Goal: Information Seeking & Learning: Compare options

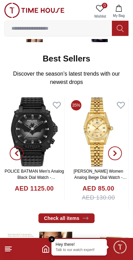
click at [115, 154] on icon "button" at bounding box center [115, 154] width 6 height 6
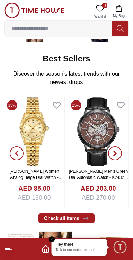
click at [113, 156] on span "button" at bounding box center [115, 154] width 14 height 14
click at [113, 153] on icon "button" at bounding box center [115, 154] width 6 height 6
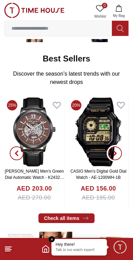
click at [115, 158] on span "button" at bounding box center [115, 154] width 14 height 14
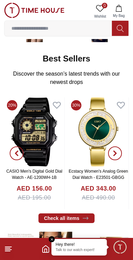
click at [114, 156] on span "button" at bounding box center [115, 154] width 14 height 14
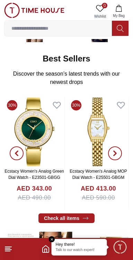
click at [114, 157] on span "button" at bounding box center [115, 154] width 14 height 14
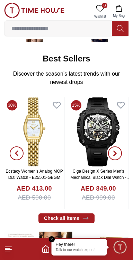
click at [114, 157] on span "button" at bounding box center [115, 154] width 14 height 14
click at [112, 154] on icon "button" at bounding box center [115, 154] width 6 height 6
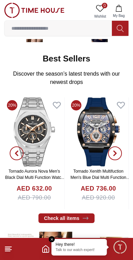
click at [15, 153] on icon "button" at bounding box center [17, 154] width 6 height 6
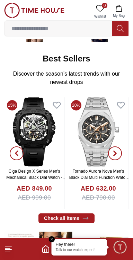
click at [41, 169] on link "Ciga Design X Series Men's Mechanical Black Dial Watch - X051-BB01- W5B" at bounding box center [36, 177] width 60 height 17
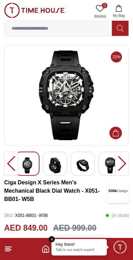
click at [124, 163] on div at bounding box center [122, 164] width 14 height 24
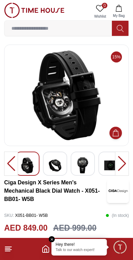
click at [122, 164] on div at bounding box center [122, 164] width 14 height 24
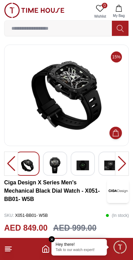
click at [122, 165] on div at bounding box center [122, 164] width 14 height 24
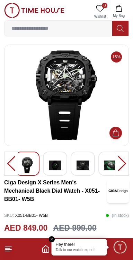
click at [122, 165] on div at bounding box center [122, 164] width 14 height 24
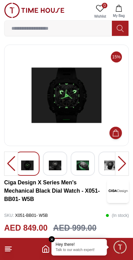
click at [121, 166] on div at bounding box center [122, 164] width 14 height 24
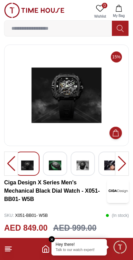
click at [121, 166] on div at bounding box center [122, 164] width 14 height 24
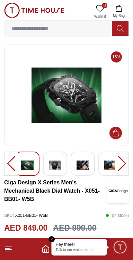
click at [122, 164] on div at bounding box center [122, 164] width 14 height 24
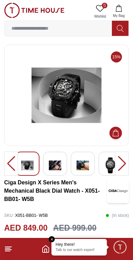
click at [122, 165] on div at bounding box center [122, 164] width 14 height 24
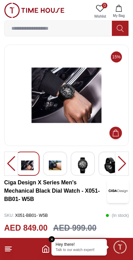
click at [120, 162] on div at bounding box center [122, 164] width 14 height 24
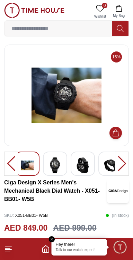
click at [122, 167] on div at bounding box center [122, 164] width 14 height 24
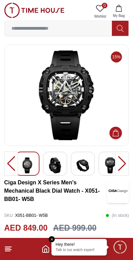
click at [120, 167] on div at bounding box center [122, 164] width 14 height 24
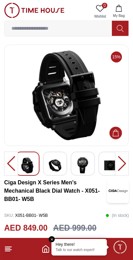
click at [119, 164] on div at bounding box center [122, 164] width 14 height 24
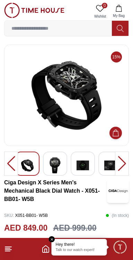
click at [120, 163] on div at bounding box center [122, 164] width 14 height 24
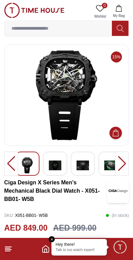
click at [121, 162] on div at bounding box center [122, 164] width 14 height 24
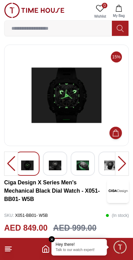
click at [120, 161] on div at bounding box center [122, 164] width 14 height 24
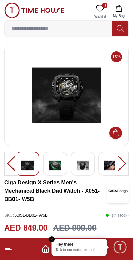
click at [119, 164] on div at bounding box center [122, 164] width 14 height 24
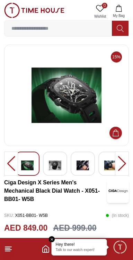
click at [118, 163] on div at bounding box center [122, 164] width 14 height 24
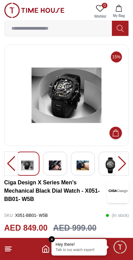
click at [118, 163] on div at bounding box center [122, 164] width 14 height 24
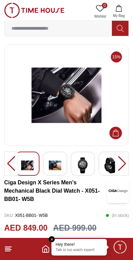
click at [118, 164] on div at bounding box center [122, 164] width 14 height 24
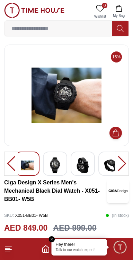
click at [120, 163] on div at bounding box center [122, 164] width 14 height 24
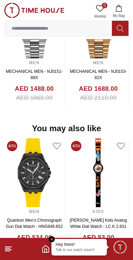
scroll to position [678, 0]
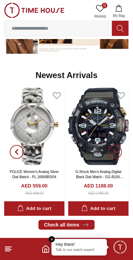
scroll to position [314, 0]
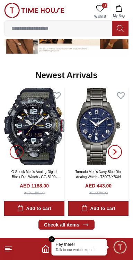
click at [117, 152] on icon "button" at bounding box center [115, 152] width 6 height 6
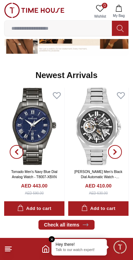
click at [116, 156] on span "button" at bounding box center [115, 152] width 14 height 14
click at [115, 156] on span "button" at bounding box center [115, 152] width 14 height 14
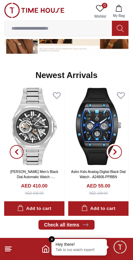
click at [115, 155] on span "button" at bounding box center [115, 152] width 14 height 14
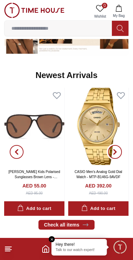
click at [117, 157] on span "button" at bounding box center [115, 152] width 14 height 14
click at [117, 155] on span "button" at bounding box center [115, 152] width 14 height 14
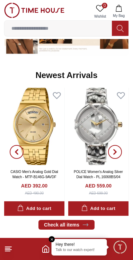
click at [117, 154] on icon "button" at bounding box center [115, 152] width 6 height 6
click at [117, 153] on icon "button" at bounding box center [115, 152] width 6 height 6
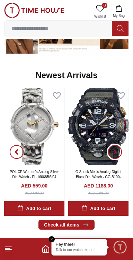
click at [120, 158] on button "button" at bounding box center [114, 152] width 25 height 129
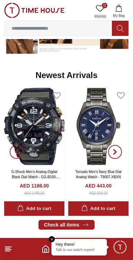
click at [118, 155] on span "button" at bounding box center [115, 152] width 14 height 14
click at [117, 154] on icon "button" at bounding box center [115, 152] width 6 height 6
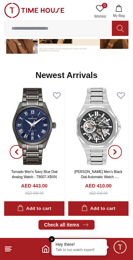
click at [117, 155] on span "button" at bounding box center [115, 152] width 14 height 14
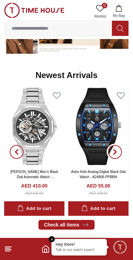
click at [115, 157] on span "button" at bounding box center [115, 152] width 14 height 14
click at [95, 139] on img at bounding box center [98, 126] width 60 height 77
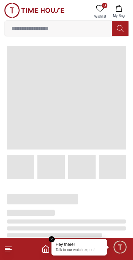
click at [97, 173] on div at bounding box center [66, 167] width 119 height 24
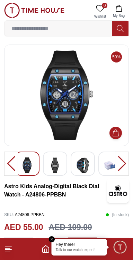
click at [121, 162] on div at bounding box center [122, 164] width 14 height 24
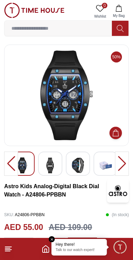
click at [120, 164] on div at bounding box center [122, 164] width 14 height 24
click at [53, 167] on img at bounding box center [50, 166] width 12 height 16
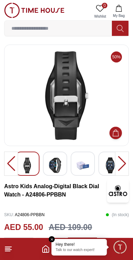
click at [87, 167] on img at bounding box center [82, 166] width 12 height 16
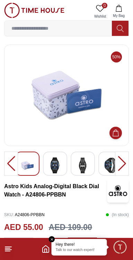
click at [105, 167] on img at bounding box center [110, 166] width 12 height 16
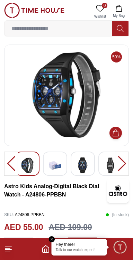
click at [121, 164] on div at bounding box center [122, 164] width 14 height 24
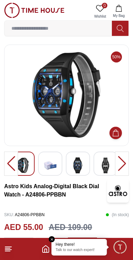
click at [121, 166] on div at bounding box center [122, 164] width 14 height 24
click at [121, 165] on div at bounding box center [122, 164] width 14 height 24
click at [10, 161] on div at bounding box center [11, 164] width 14 height 24
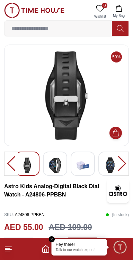
click at [11, 162] on div at bounding box center [11, 164] width 14 height 24
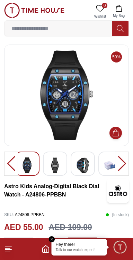
click at [7, 164] on div at bounding box center [11, 164] width 14 height 24
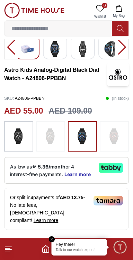
scroll to position [116, 0]
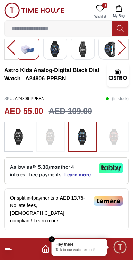
click at [23, 137] on img at bounding box center [18, 137] width 17 height 24
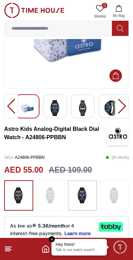
scroll to position [0, 0]
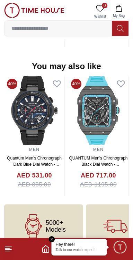
scroll to position [699, 0]
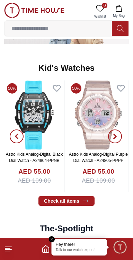
scroll to position [915, 0]
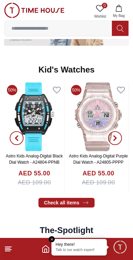
click at [117, 140] on icon "button" at bounding box center [115, 139] width 6 height 6
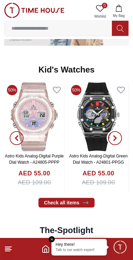
click at [118, 137] on span "button" at bounding box center [115, 138] width 14 height 14
click at [115, 139] on icon "button" at bounding box center [115, 138] width 2 height 4
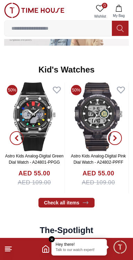
click at [117, 139] on icon "button" at bounding box center [115, 139] width 6 height 6
click at [117, 137] on icon "button" at bounding box center [115, 139] width 6 height 6
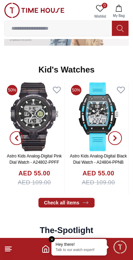
click at [118, 136] on span "button" at bounding box center [115, 138] width 14 height 14
click at [117, 142] on span "button" at bounding box center [115, 138] width 14 height 14
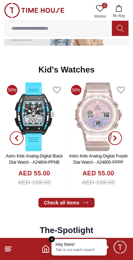
click at [115, 138] on icon "button" at bounding box center [115, 138] width 2 height 4
click at [116, 139] on icon "button" at bounding box center [115, 139] width 6 height 6
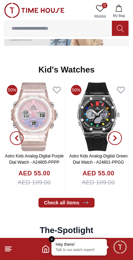
click at [115, 139] on icon "button" at bounding box center [115, 138] width 2 height 4
click at [115, 136] on icon "button" at bounding box center [115, 139] width 6 height 6
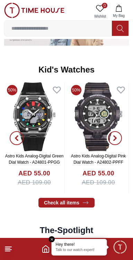
click at [117, 137] on icon "button" at bounding box center [115, 139] width 6 height 6
click at [119, 138] on span "button" at bounding box center [115, 138] width 14 height 14
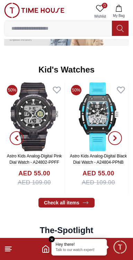
click at [117, 138] on icon "button" at bounding box center [115, 139] width 6 height 6
click at [119, 140] on span "button" at bounding box center [115, 138] width 14 height 14
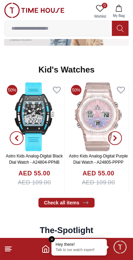
click at [116, 142] on span "button" at bounding box center [115, 138] width 14 height 14
click at [114, 141] on span "button" at bounding box center [115, 138] width 14 height 14
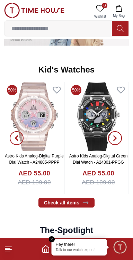
click at [117, 138] on icon "button" at bounding box center [115, 139] width 6 height 6
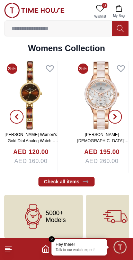
scroll to position [1485, 0]
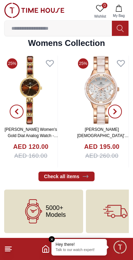
click at [118, 114] on span "button" at bounding box center [115, 112] width 14 height 14
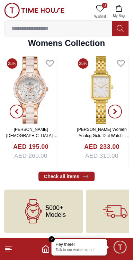
click at [118, 116] on span "button" at bounding box center [115, 112] width 14 height 14
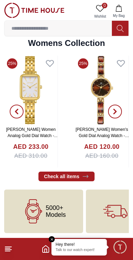
click at [118, 114] on span "button" at bounding box center [115, 112] width 14 height 14
click at [116, 114] on icon "button" at bounding box center [115, 112] width 6 height 6
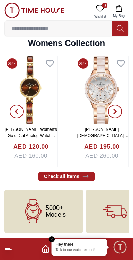
click at [114, 112] on icon "button" at bounding box center [115, 111] width 2 height 4
click at [113, 111] on icon "button" at bounding box center [115, 112] width 6 height 6
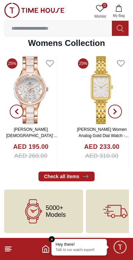
click at [115, 111] on icon "button" at bounding box center [115, 112] width 6 height 6
click at [118, 114] on span "button" at bounding box center [115, 112] width 14 height 14
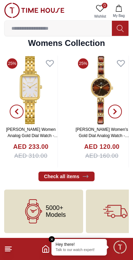
click at [118, 113] on span "button" at bounding box center [115, 112] width 14 height 14
click at [115, 113] on icon "button" at bounding box center [115, 112] width 6 height 6
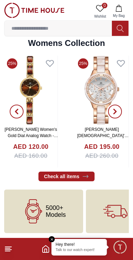
click at [115, 113] on icon "button" at bounding box center [115, 112] width 6 height 6
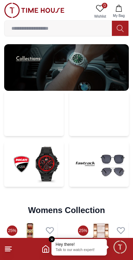
scroll to position [1319, 0]
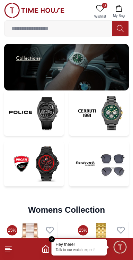
click at [21, 113] on img at bounding box center [33, 113] width 59 height 45
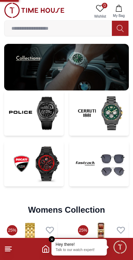
click at [35, 117] on img at bounding box center [33, 113] width 59 height 45
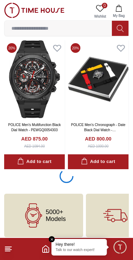
scroll to position [1377, 0]
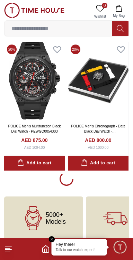
scroll to position [1378, 0]
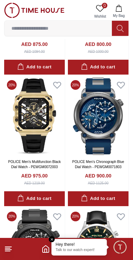
scroll to position [1472, 0]
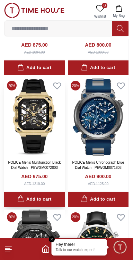
click at [35, 128] on img at bounding box center [34, 117] width 60 height 78
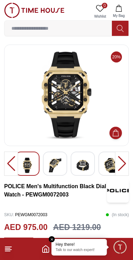
click at [122, 159] on div at bounding box center [122, 164] width 14 height 24
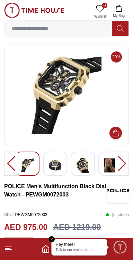
click at [120, 163] on div at bounding box center [122, 164] width 14 height 24
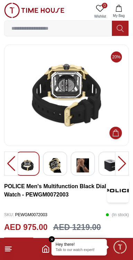
click at [119, 163] on div at bounding box center [122, 164] width 14 height 24
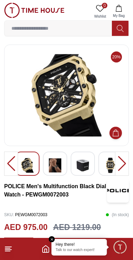
click at [122, 164] on div at bounding box center [122, 164] width 14 height 24
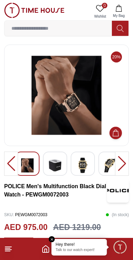
click at [81, 166] on img at bounding box center [82, 166] width 12 height 16
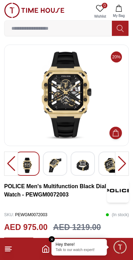
click at [110, 166] on img at bounding box center [110, 166] width 12 height 16
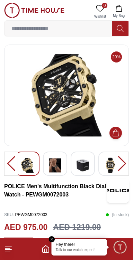
click at [124, 164] on div at bounding box center [122, 164] width 14 height 24
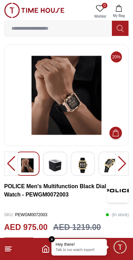
click at [121, 163] on div at bounding box center [122, 164] width 14 height 24
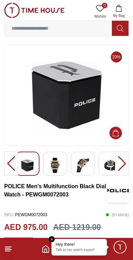
click at [121, 163] on div at bounding box center [122, 164] width 14 height 24
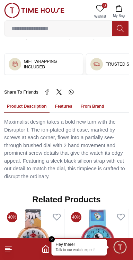
scroll to position [448, 0]
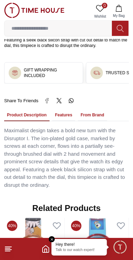
click at [58, 110] on button "Features" at bounding box center [63, 116] width 23 height 12
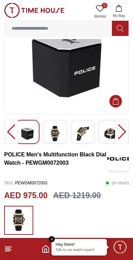
scroll to position [0, 0]
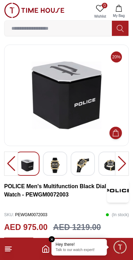
click at [121, 162] on div at bounding box center [122, 164] width 14 height 24
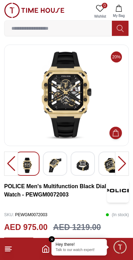
click at [118, 164] on div at bounding box center [122, 164] width 14 height 24
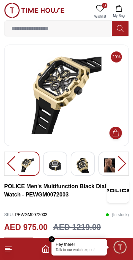
click at [119, 161] on div at bounding box center [122, 164] width 14 height 24
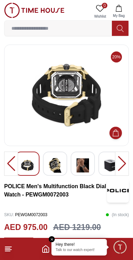
click at [119, 161] on div at bounding box center [122, 164] width 14 height 24
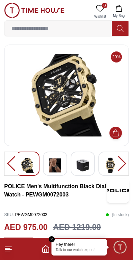
click at [119, 164] on div at bounding box center [122, 164] width 14 height 24
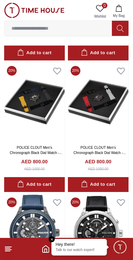
scroll to position [1750, 0]
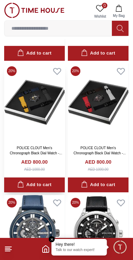
click at [35, 135] on img at bounding box center [34, 103] width 60 height 78
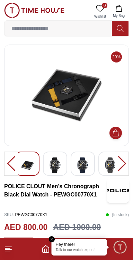
click at [125, 163] on div at bounding box center [122, 164] width 14 height 24
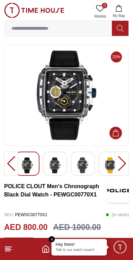
click at [122, 164] on div at bounding box center [122, 164] width 14 height 24
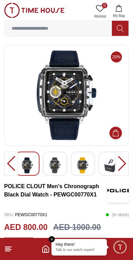
click at [122, 165] on div at bounding box center [122, 164] width 14 height 24
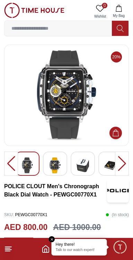
click at [121, 165] on div at bounding box center [122, 164] width 14 height 24
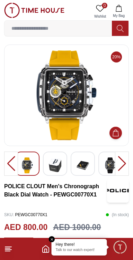
click at [121, 162] on div at bounding box center [122, 164] width 14 height 24
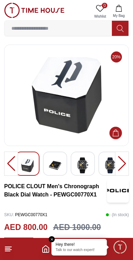
click at [122, 162] on div at bounding box center [122, 164] width 14 height 24
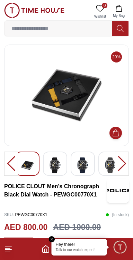
click at [120, 164] on div at bounding box center [122, 164] width 14 height 24
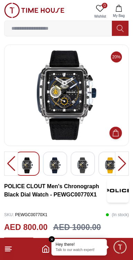
click at [120, 164] on div at bounding box center [122, 164] width 14 height 24
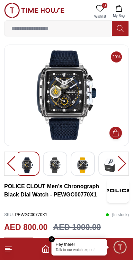
click at [122, 162] on div at bounding box center [122, 164] width 14 height 24
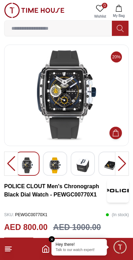
click at [121, 163] on div at bounding box center [122, 164] width 14 height 24
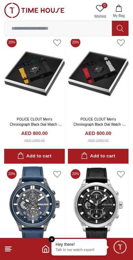
scroll to position [1780, 0]
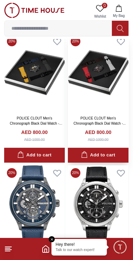
click at [104, 78] on img at bounding box center [98, 73] width 60 height 78
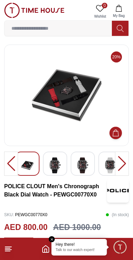
click at [122, 160] on div at bounding box center [122, 164] width 14 height 24
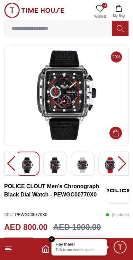
click at [121, 160] on div at bounding box center [122, 164] width 14 height 24
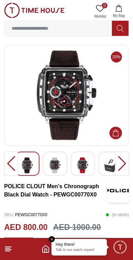
click at [121, 160] on div at bounding box center [122, 164] width 14 height 24
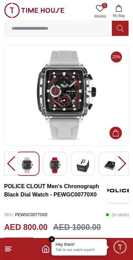
click at [120, 160] on div at bounding box center [122, 164] width 14 height 24
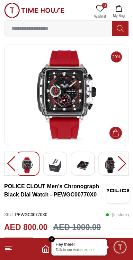
click at [120, 160] on div at bounding box center [122, 164] width 14 height 24
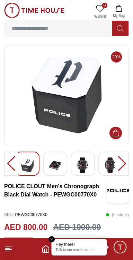
click at [119, 160] on div at bounding box center [122, 164] width 14 height 24
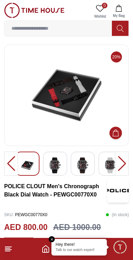
click at [119, 161] on div at bounding box center [122, 164] width 14 height 24
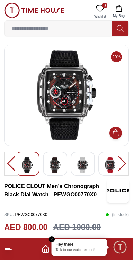
click at [118, 163] on div at bounding box center [122, 164] width 14 height 24
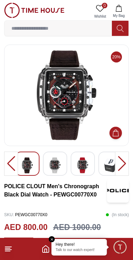
click at [118, 162] on div at bounding box center [122, 164] width 14 height 24
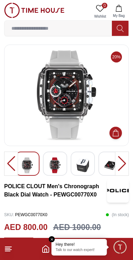
click at [118, 161] on div at bounding box center [122, 164] width 14 height 24
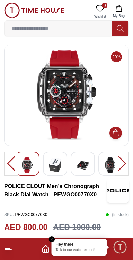
click at [121, 162] on div at bounding box center [122, 164] width 14 height 24
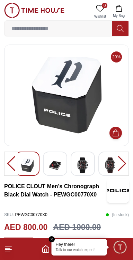
click at [119, 164] on div at bounding box center [122, 164] width 14 height 24
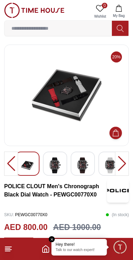
click at [118, 162] on div at bounding box center [122, 164] width 14 height 24
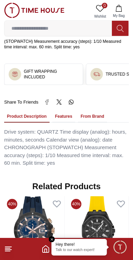
scroll to position [438, 0]
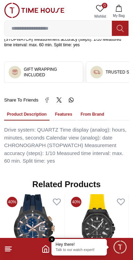
click at [61, 109] on button "Features" at bounding box center [63, 115] width 23 height 12
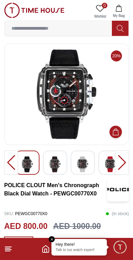
scroll to position [0, 0]
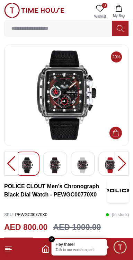
click at [125, 164] on div at bounding box center [122, 164] width 14 height 24
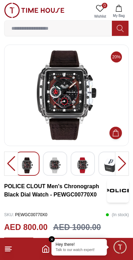
click at [123, 166] on div at bounding box center [122, 164] width 14 height 24
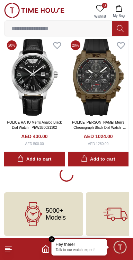
scroll to position [4009, 0]
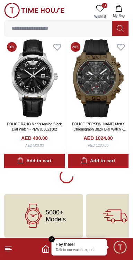
scroll to position [4011, 0]
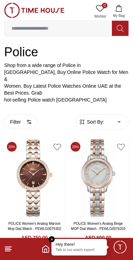
scroll to position [95, 0]
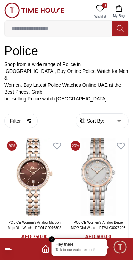
click at [10, 249] on icon at bounding box center [8, 249] width 8 height 8
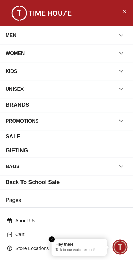
scroll to position [4217, 0]
click at [52, 240] on em "Close tooltip" at bounding box center [52, 239] width 6 height 6
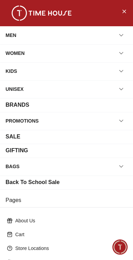
scroll to position [4009, 0]
click at [121, 11] on button "Close Menu" at bounding box center [123, 11] width 11 height 11
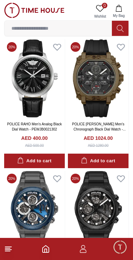
click at [46, 253] on polyline "Home" at bounding box center [46, 250] width 2 height 3
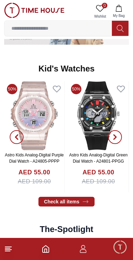
scroll to position [916, 0]
click at [117, 137] on icon "button" at bounding box center [115, 137] width 6 height 6
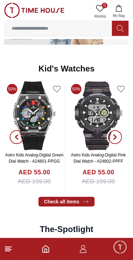
click at [118, 137] on span "button" at bounding box center [115, 137] width 14 height 14
click at [115, 139] on icon "button" at bounding box center [115, 137] width 2 height 4
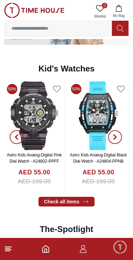
click at [113, 137] on icon "button" at bounding box center [115, 137] width 6 height 6
click at [113, 138] on icon "button" at bounding box center [115, 137] width 6 height 6
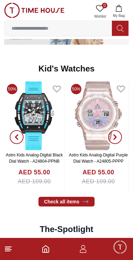
click at [115, 136] on icon "button" at bounding box center [115, 137] width 6 height 6
click at [114, 137] on icon "button" at bounding box center [115, 137] width 6 height 6
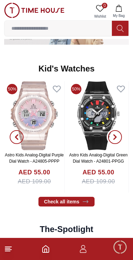
click at [115, 136] on icon "button" at bounding box center [115, 137] width 6 height 6
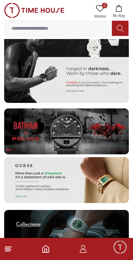
scroll to position [1145, 0]
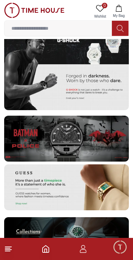
click at [98, 185] on img at bounding box center [66, 188] width 124 height 46
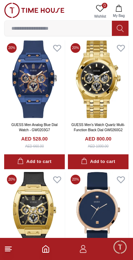
scroll to position [847, 0]
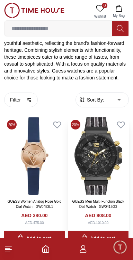
click at [89, 182] on img at bounding box center [98, 156] width 60 height 78
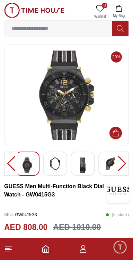
click at [120, 164] on div at bounding box center [122, 164] width 14 height 24
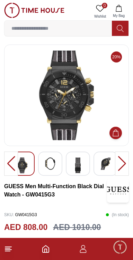
click at [120, 164] on div at bounding box center [122, 164] width 14 height 24
click at [55, 166] on img at bounding box center [50, 164] width 12 height 12
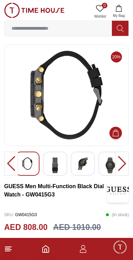
click at [86, 167] on img at bounding box center [82, 164] width 12 height 12
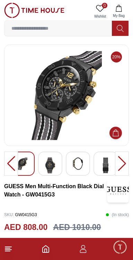
click at [106, 164] on img at bounding box center [105, 166] width 12 height 16
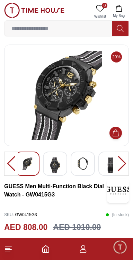
click at [53, 170] on img at bounding box center [55, 166] width 12 height 16
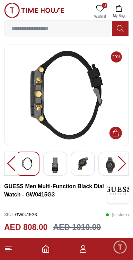
click at [82, 164] on img at bounding box center [82, 164] width 12 height 12
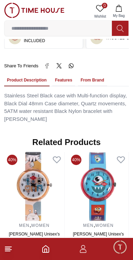
scroll to position [434, 0]
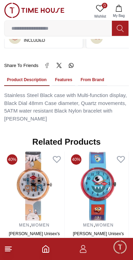
click at [61, 74] on button "Features" at bounding box center [63, 80] width 23 height 12
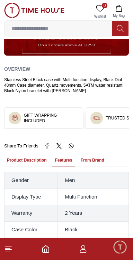
scroll to position [353, 0]
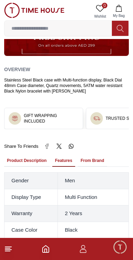
click at [91, 155] on button "From Brand" at bounding box center [92, 161] width 29 height 12
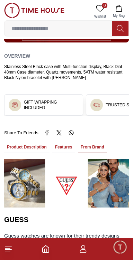
click at [28, 142] on button "Product Description" at bounding box center [26, 148] width 45 height 12
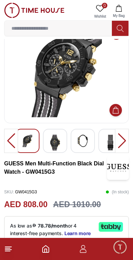
scroll to position [0, 0]
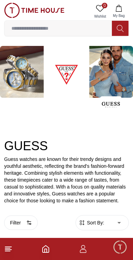
click at [7, 249] on line at bounding box center [7, 249] width 5 height 0
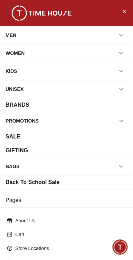
click at [119, 36] on icon "button" at bounding box center [121, 35] width 7 height 7
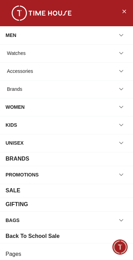
click at [111, 55] on div "Watches" at bounding box center [67, 53] width 122 height 12
click at [118, 57] on button "button" at bounding box center [121, 53] width 12 height 12
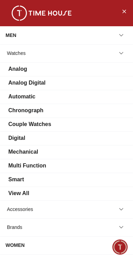
click at [60, 97] on div "Automatic" at bounding box center [67, 97] width 122 height 8
click at [21, 99] on div "Automatic" at bounding box center [21, 97] width 27 height 8
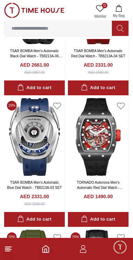
scroll to position [105, 0]
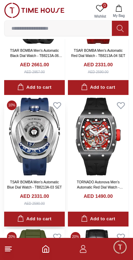
click at [24, 147] on img at bounding box center [34, 137] width 60 height 78
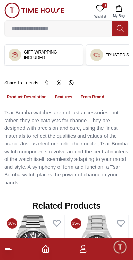
scroll to position [479, 0]
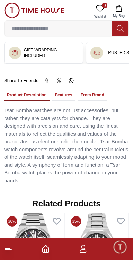
click at [60, 90] on button "Features" at bounding box center [63, 96] width 23 height 12
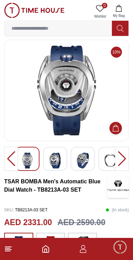
scroll to position [0, 0]
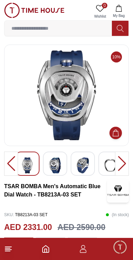
click at [120, 162] on div at bounding box center [122, 164] width 14 height 24
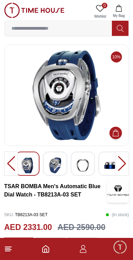
click at [122, 165] on div at bounding box center [122, 164] width 14 height 24
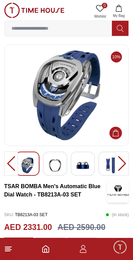
click at [121, 164] on div at bounding box center [122, 164] width 14 height 24
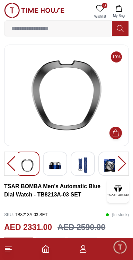
click at [122, 163] on div at bounding box center [122, 164] width 14 height 24
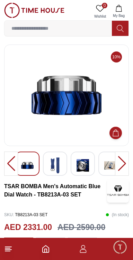
click at [119, 165] on div at bounding box center [122, 164] width 14 height 24
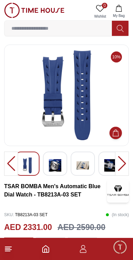
click at [119, 164] on div at bounding box center [122, 164] width 14 height 24
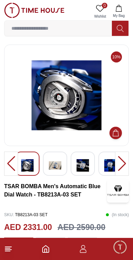
click at [119, 164] on div at bounding box center [122, 164] width 14 height 24
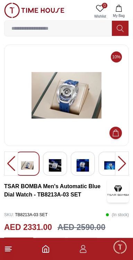
click at [121, 164] on div at bounding box center [122, 164] width 14 height 24
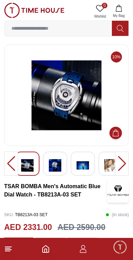
click at [121, 162] on div at bounding box center [122, 164] width 14 height 24
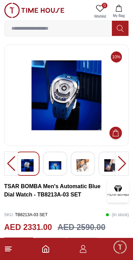
click at [119, 163] on div at bounding box center [122, 164] width 14 height 24
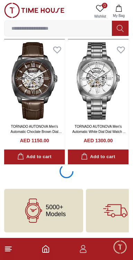
scroll to position [1214, 0]
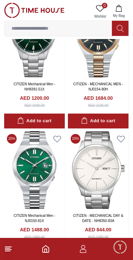
scroll to position [2826, 0]
